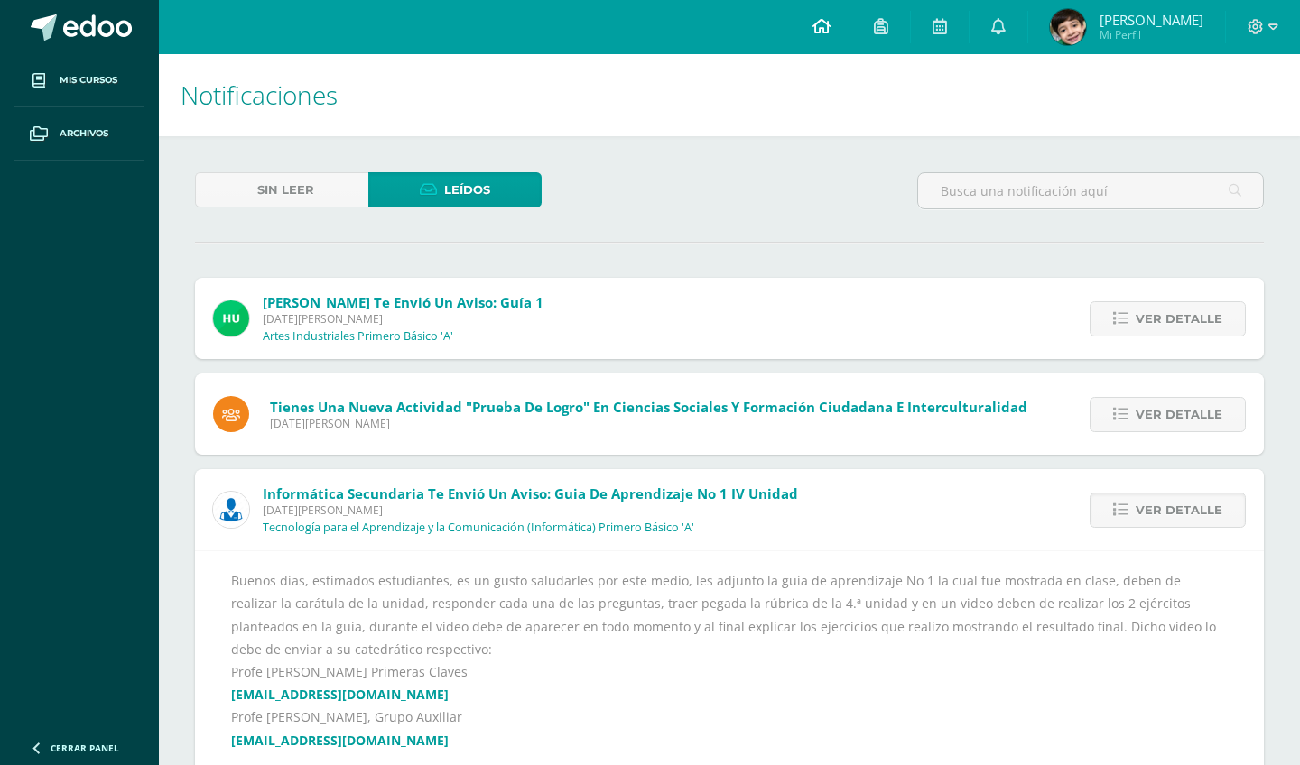
click at [830, 20] on icon at bounding box center [821, 26] width 18 height 16
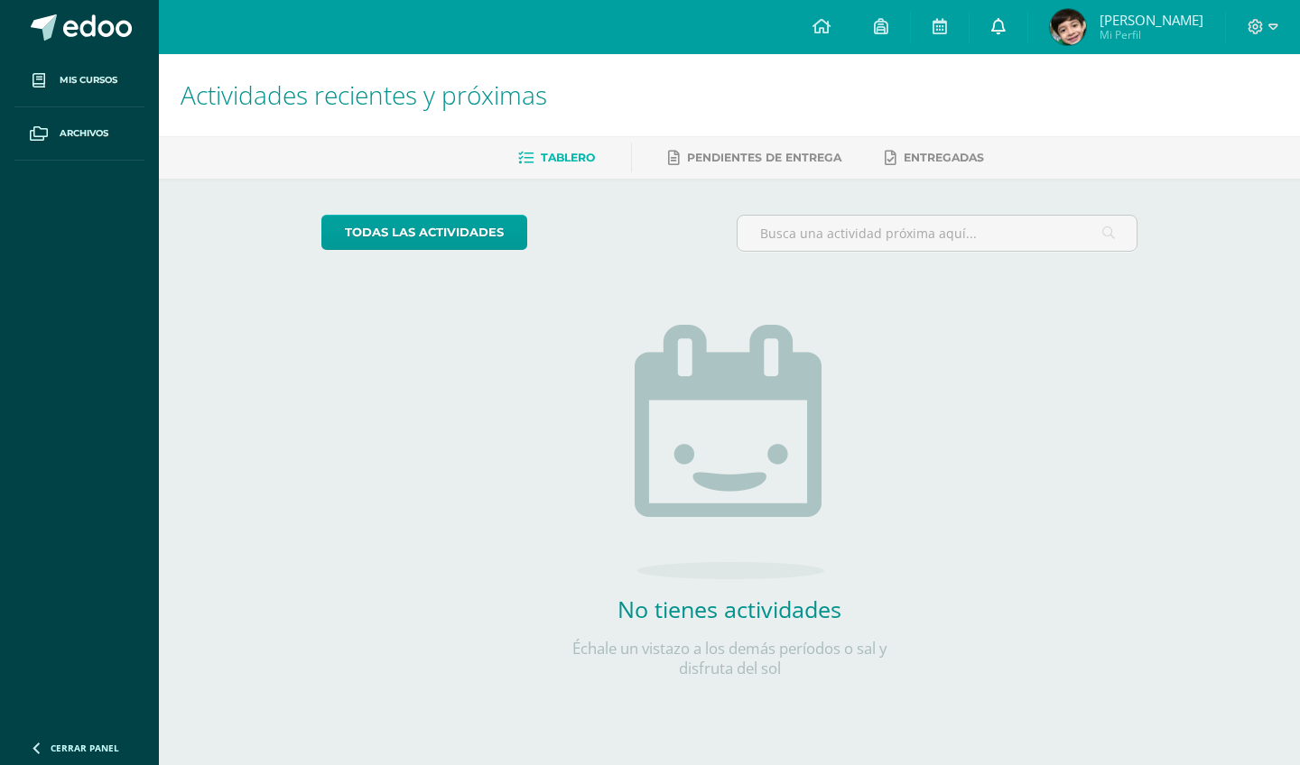
click at [1008, 23] on link at bounding box center [998, 27] width 58 height 54
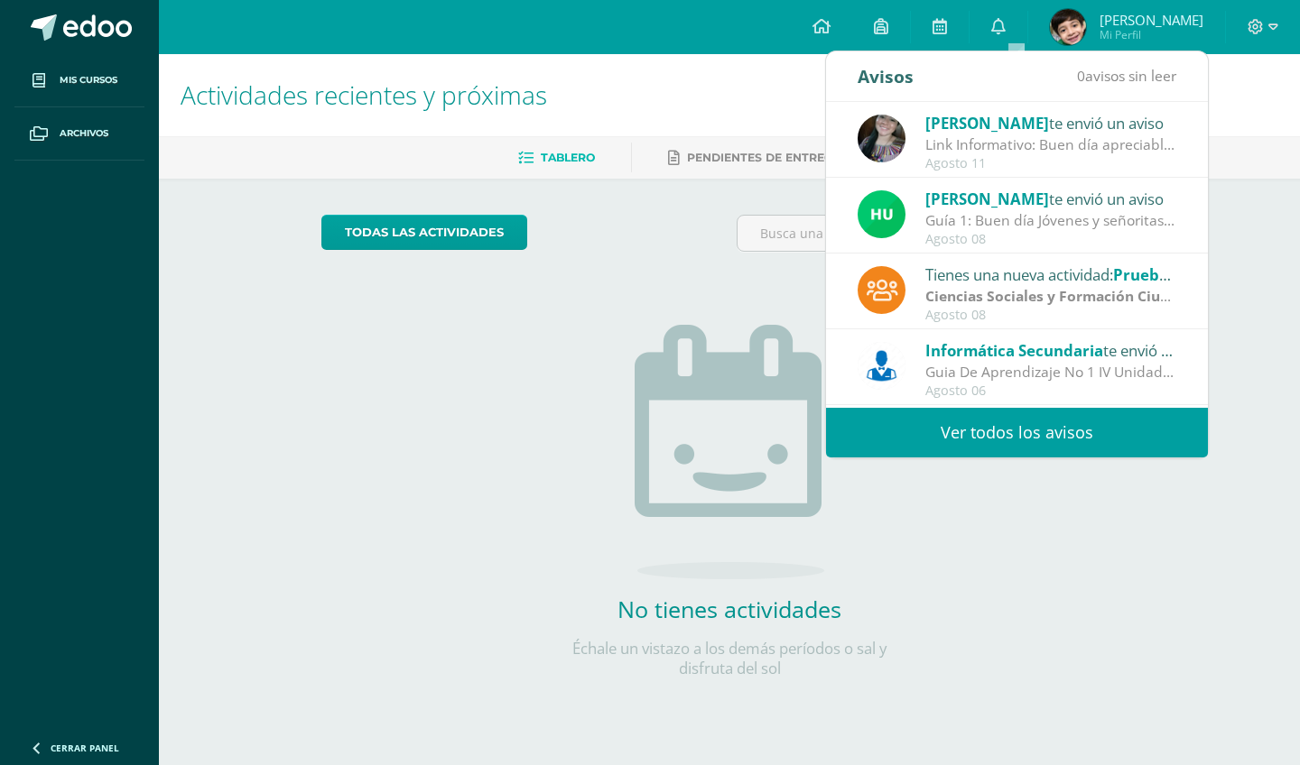
click at [1265, 275] on div "Actividades recientes y próximas Tablero Pendientes de entrega Entregadas todas…" at bounding box center [729, 394] width 1141 height 681
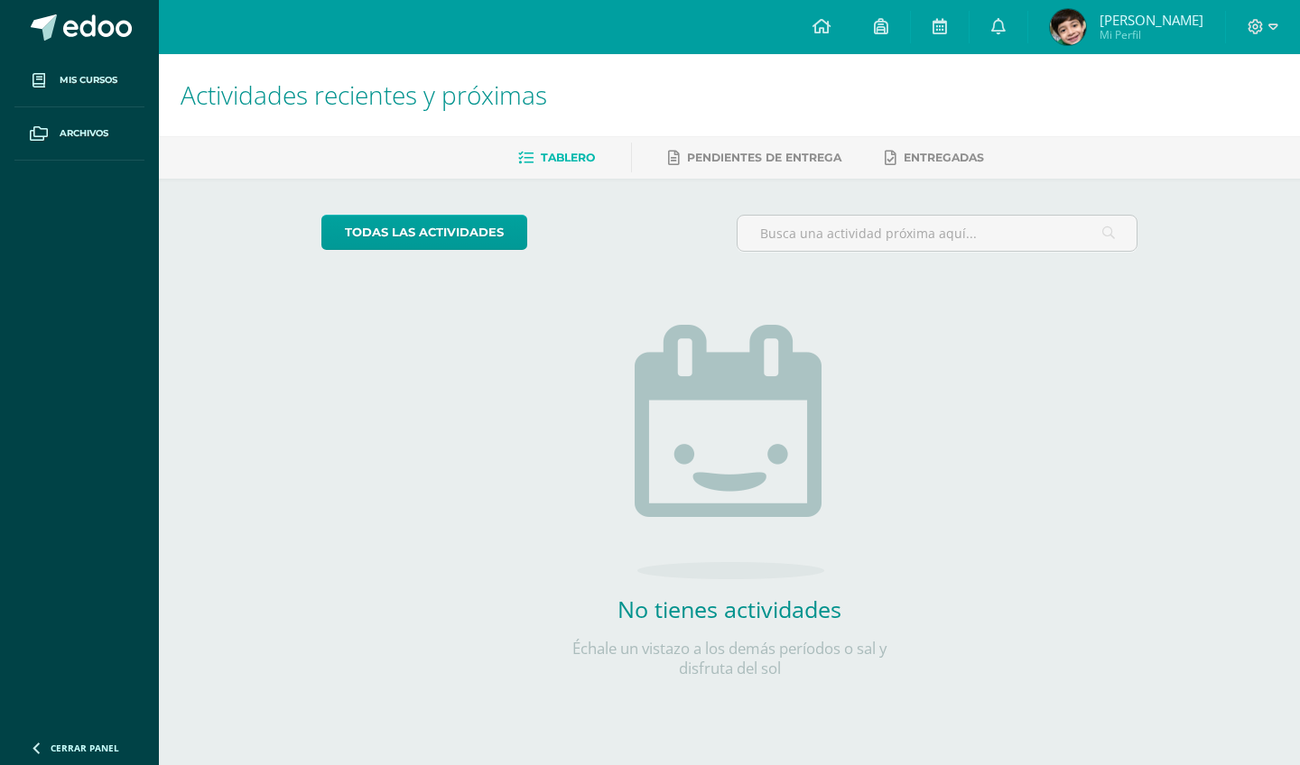
click at [1152, 21] on span "[PERSON_NAME]" at bounding box center [1151, 20] width 104 height 18
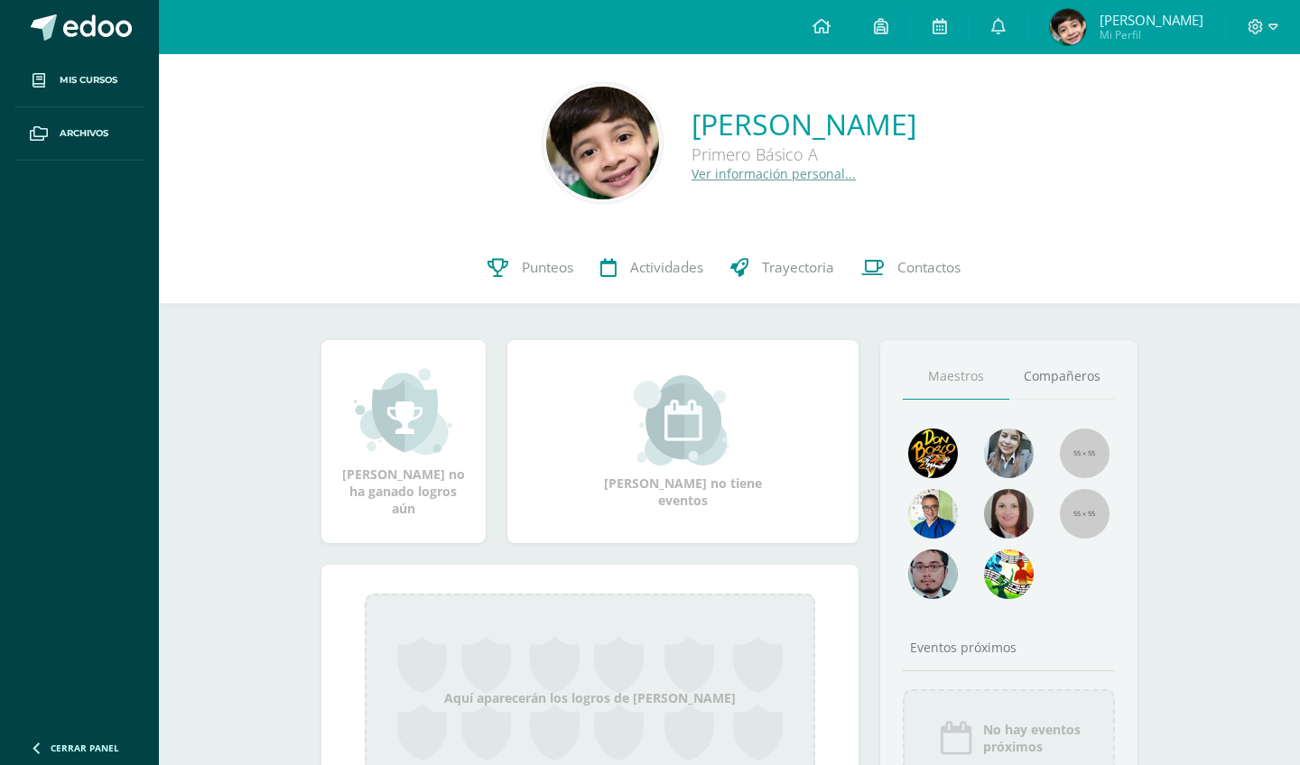
click at [698, 165] on link "Ver información personal..." at bounding box center [773, 173] width 164 height 17
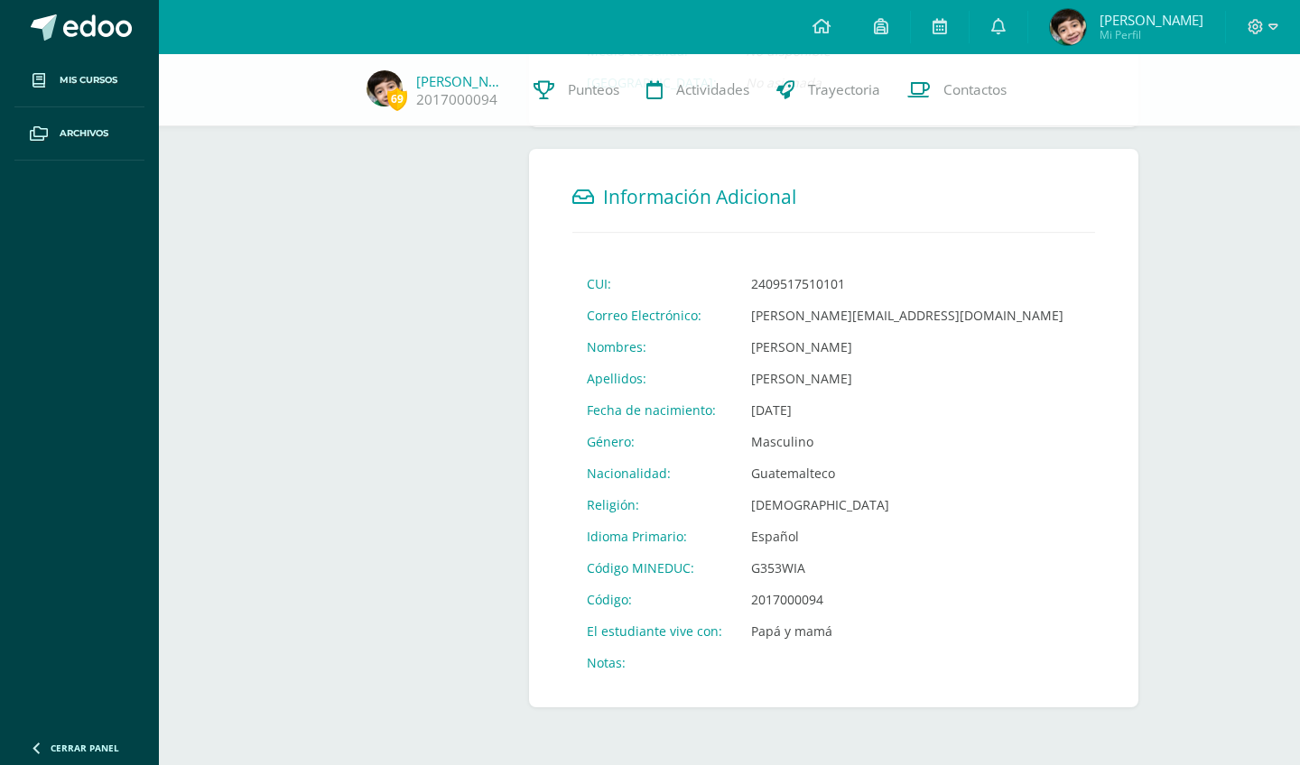
scroll to position [535, 0]
click at [830, 27] on icon at bounding box center [821, 26] width 18 height 16
click at [585, 90] on span "Punteos" at bounding box center [593, 89] width 51 height 19
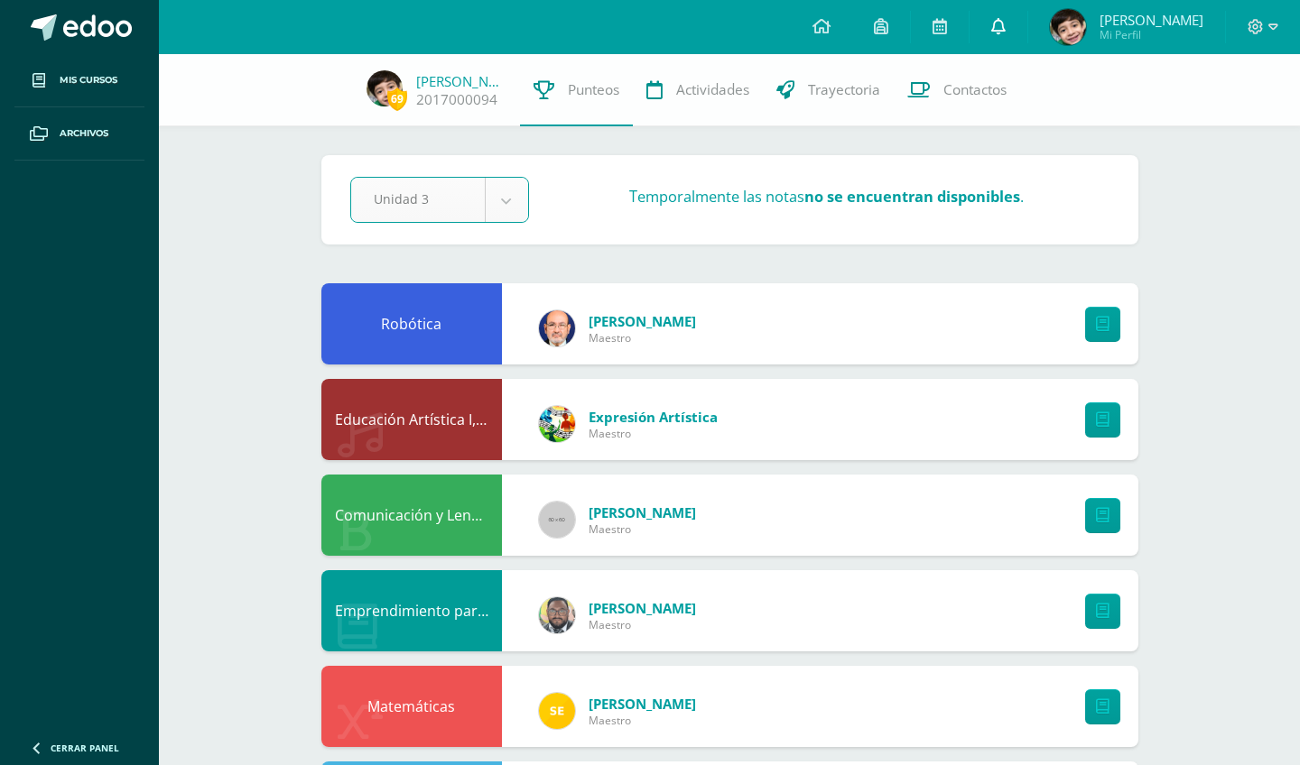
click at [1005, 23] on icon at bounding box center [998, 26] width 14 height 16
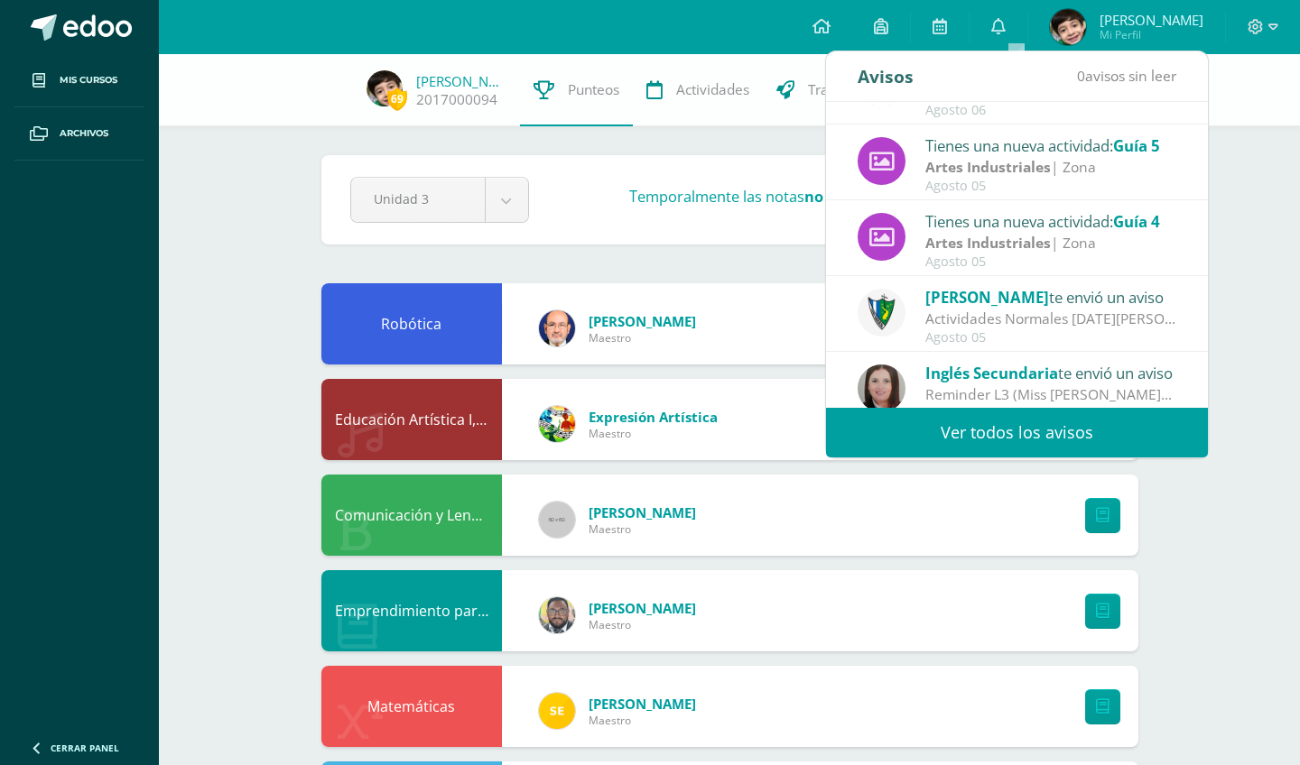
scroll to position [286, 0]
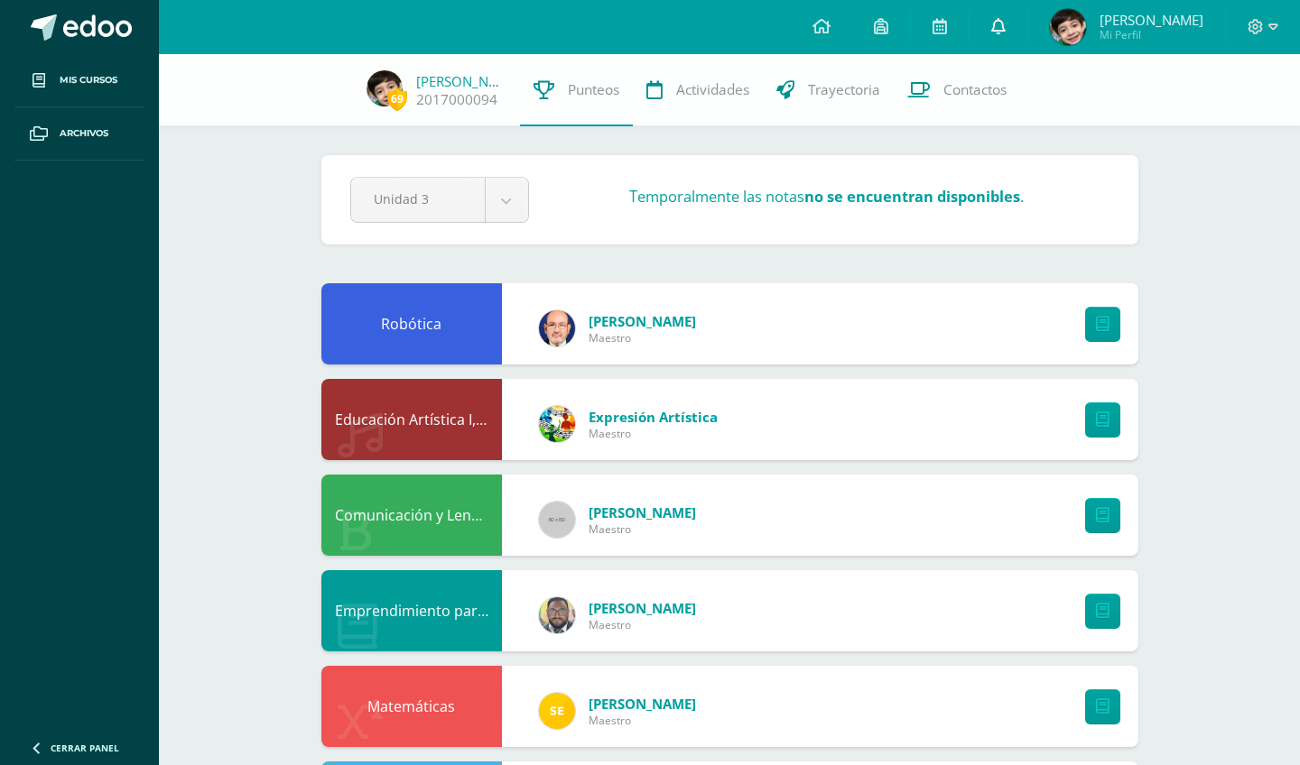
click at [1027, 29] on link at bounding box center [998, 27] width 58 height 54
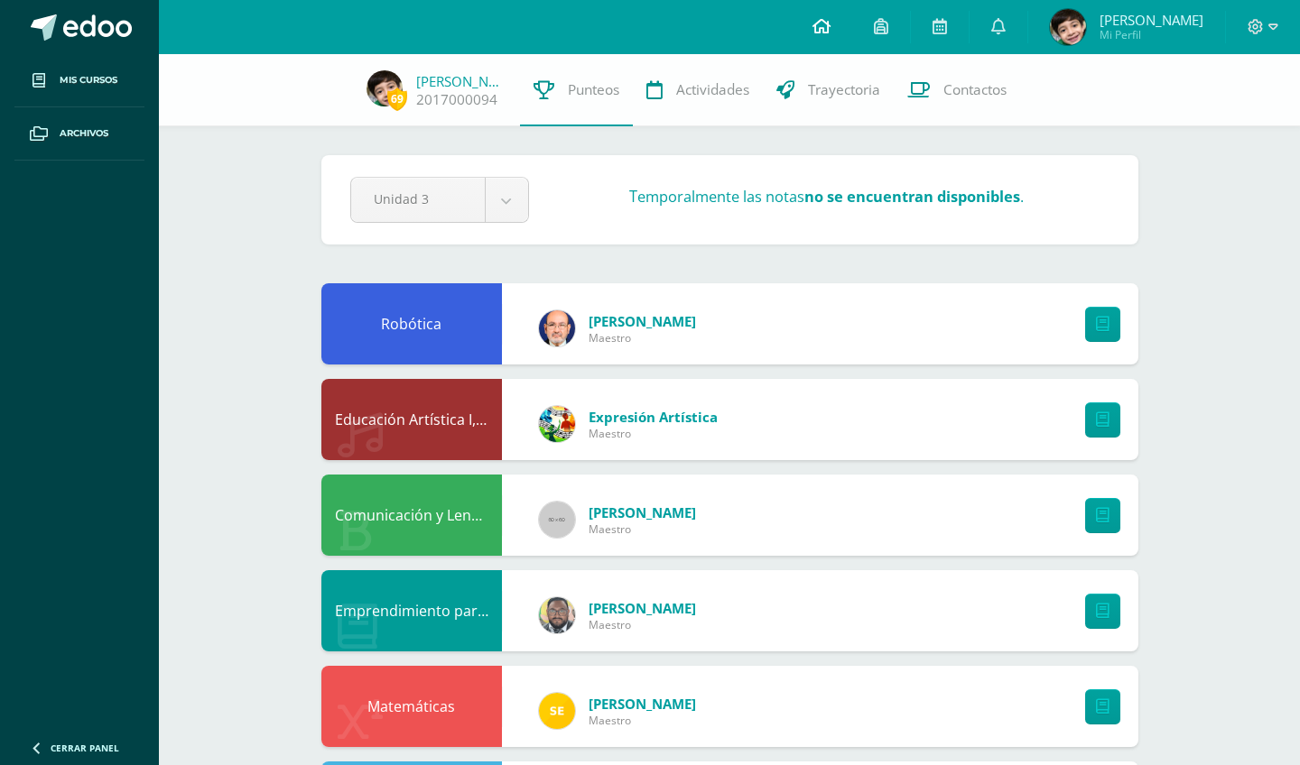
click at [830, 24] on icon at bounding box center [821, 26] width 18 height 16
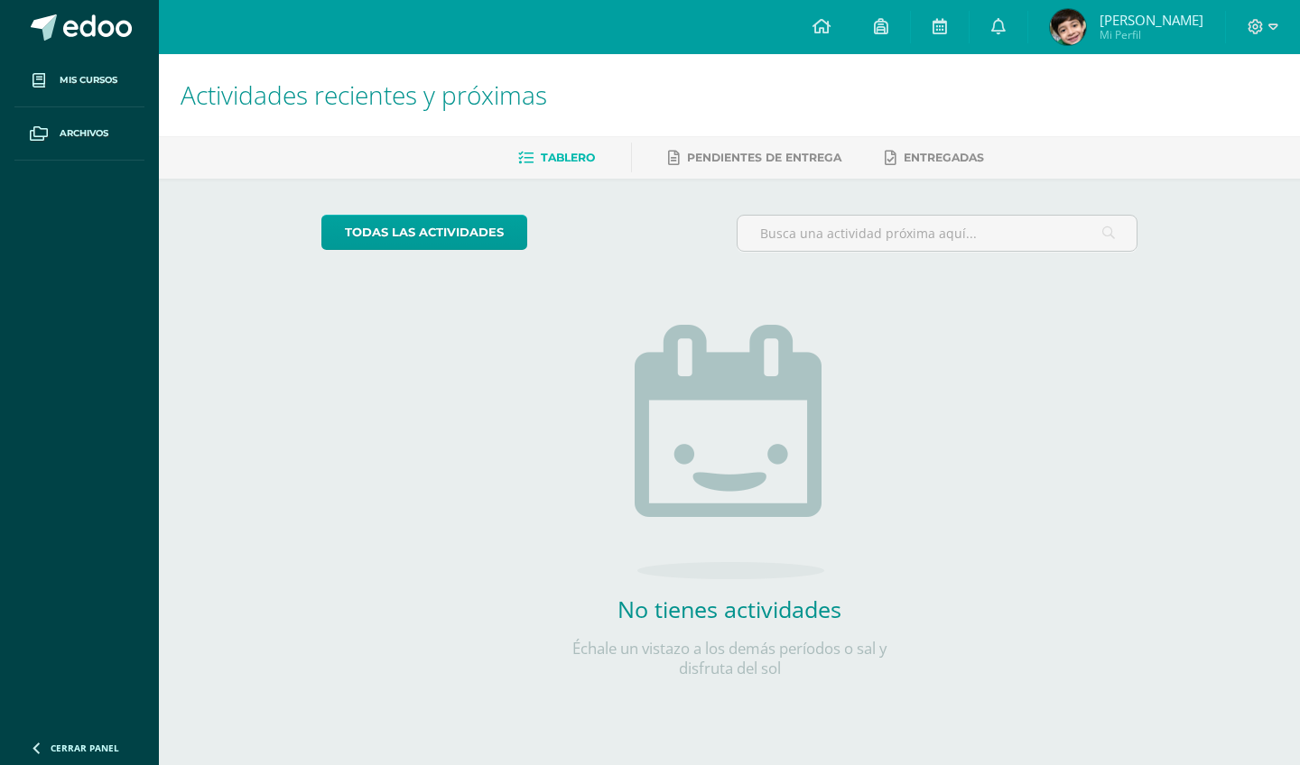
click at [1137, 209] on div "todas las Actividades No tienes actividades Échale un vistazo a los demás perío…" at bounding box center [729, 458] width 889 height 558
click at [1276, 312] on div "Actividades recientes y próximas Tablero Pendientes de entrega Entregadas todas…" at bounding box center [729, 394] width 1141 height 681
